Goal: Task Accomplishment & Management: Use online tool/utility

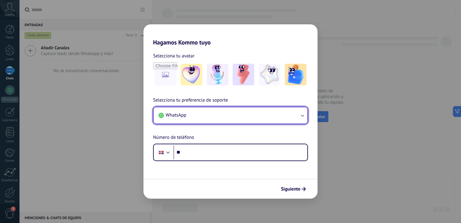
click at [295, 118] on button "WhatsApp" at bounding box center [231, 115] width 154 height 16
